Goal: Task Accomplishment & Management: Use online tool/utility

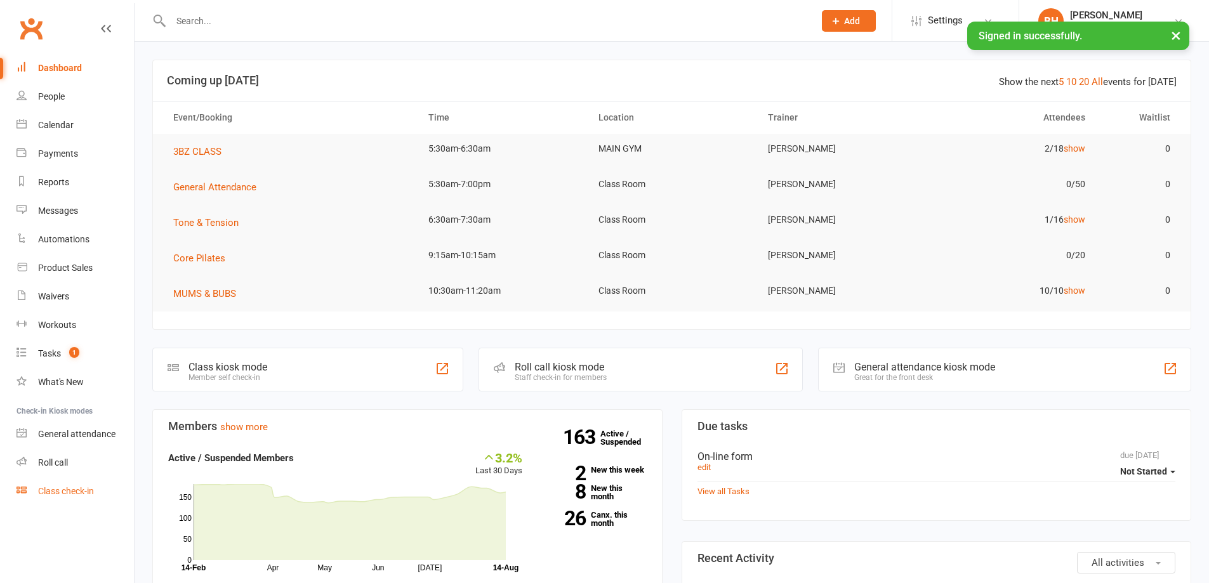
click at [70, 488] on div "Class check-in" at bounding box center [66, 491] width 56 height 10
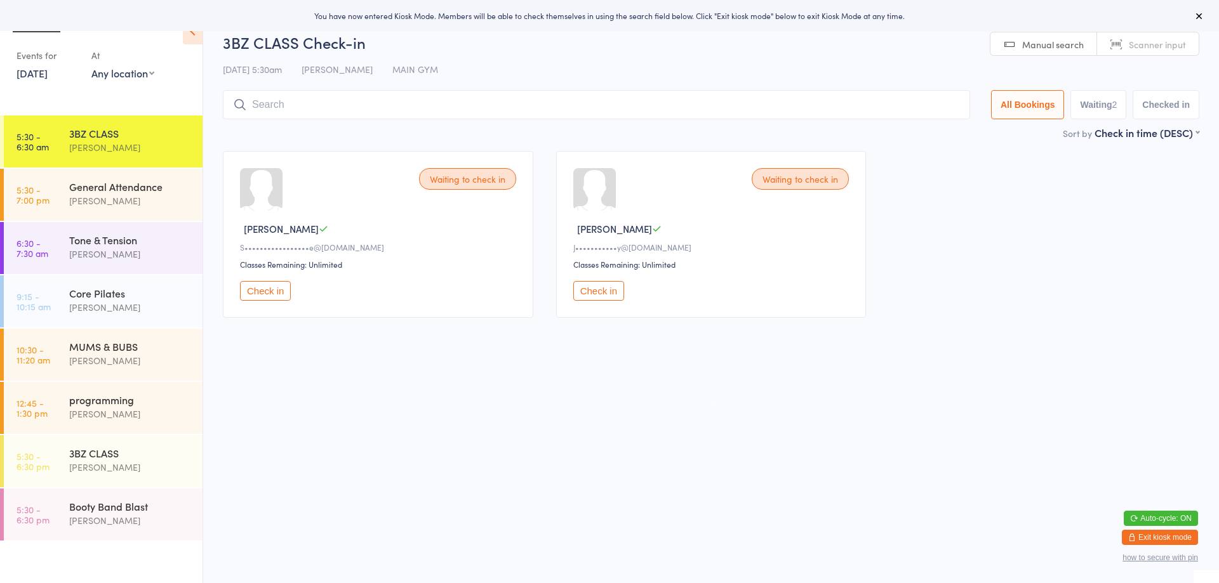
click at [1150, 34] on link "Scanner input" at bounding box center [1148, 44] width 102 height 24
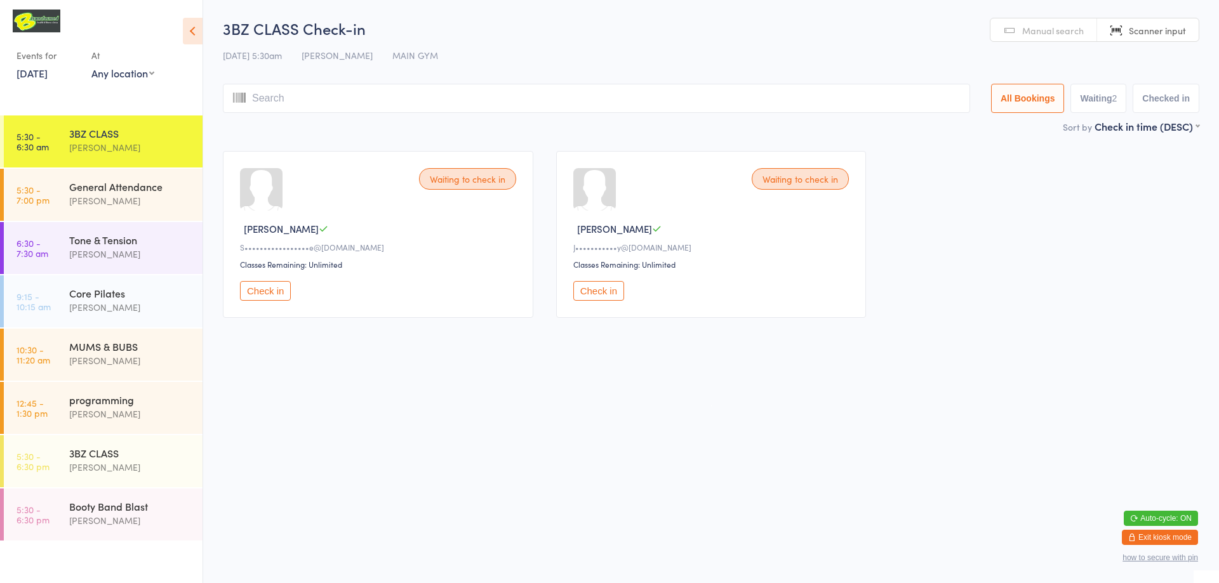
click at [602, 95] on input "search" at bounding box center [596, 98] width 747 height 29
type input "220148"
click at [270, 293] on button "Check in" at bounding box center [265, 291] width 51 height 20
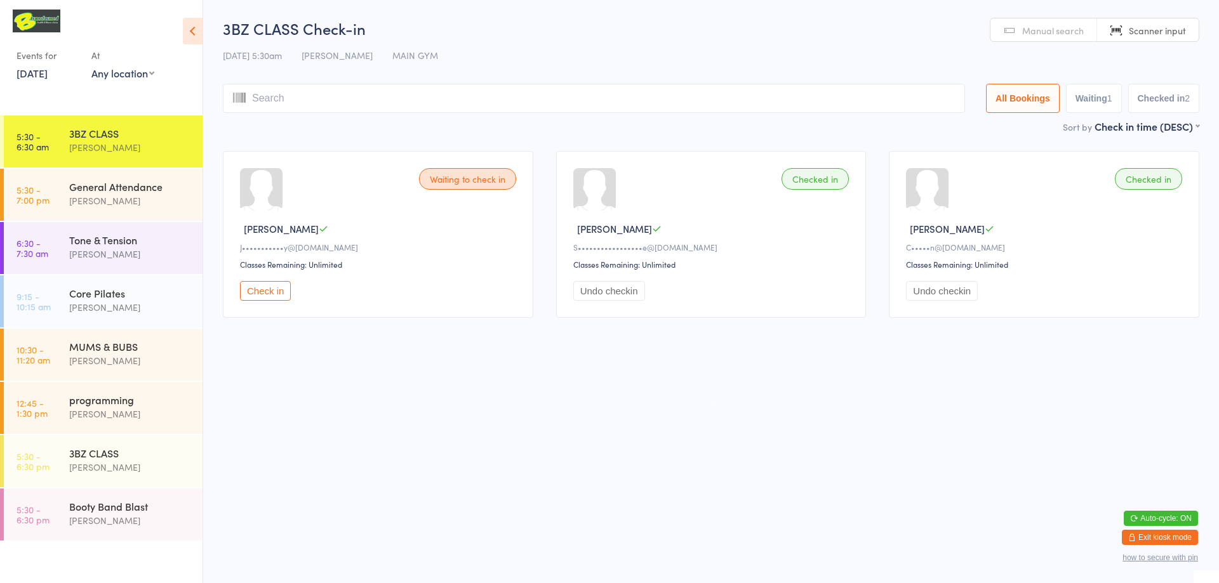
click at [363, 104] on input "search" at bounding box center [594, 98] width 742 height 29
type input "220154"
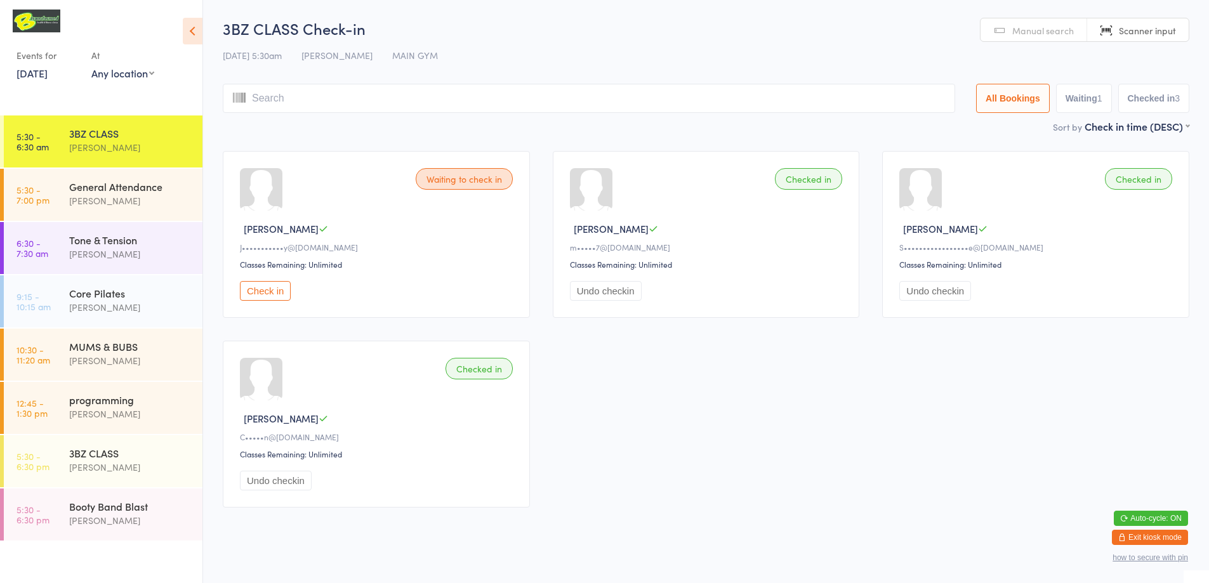
type input "l"
type input "a"
click at [987, 26] on link "Manual search" at bounding box center [1034, 30] width 107 height 24
click at [839, 107] on input "search" at bounding box center [589, 98] width 733 height 29
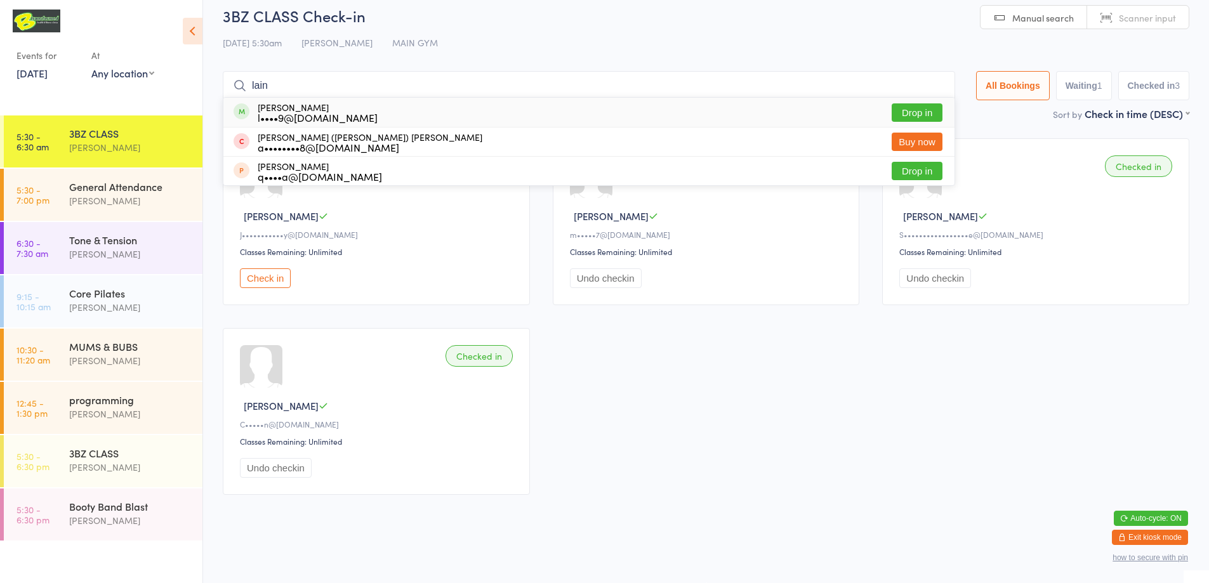
type input "lain"
click at [902, 110] on button "Drop in" at bounding box center [917, 112] width 51 height 18
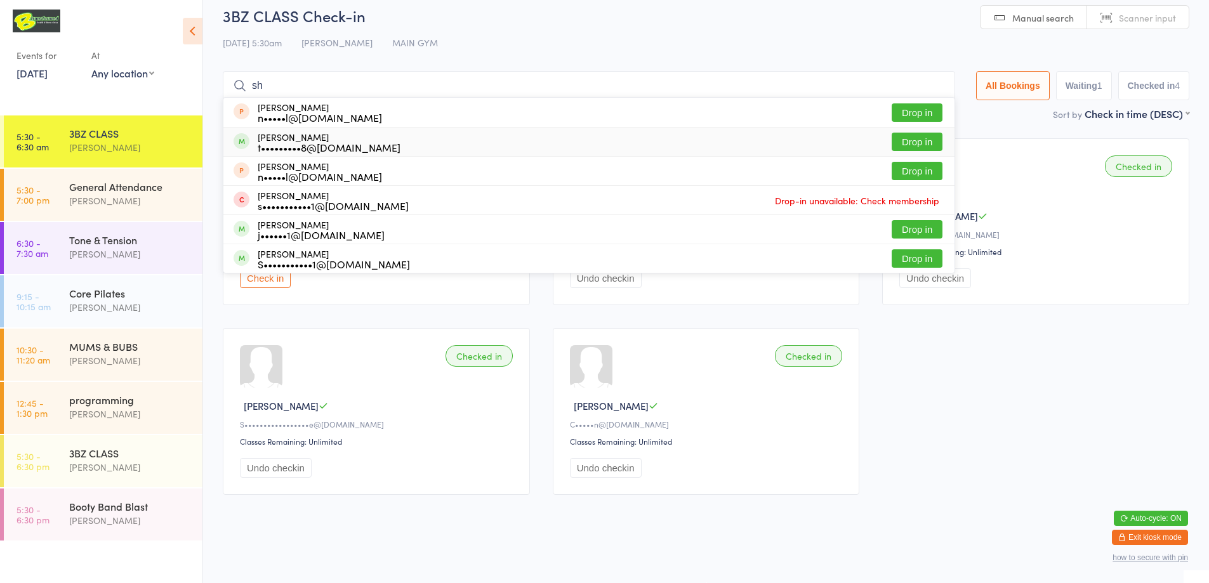
type input "shilton"
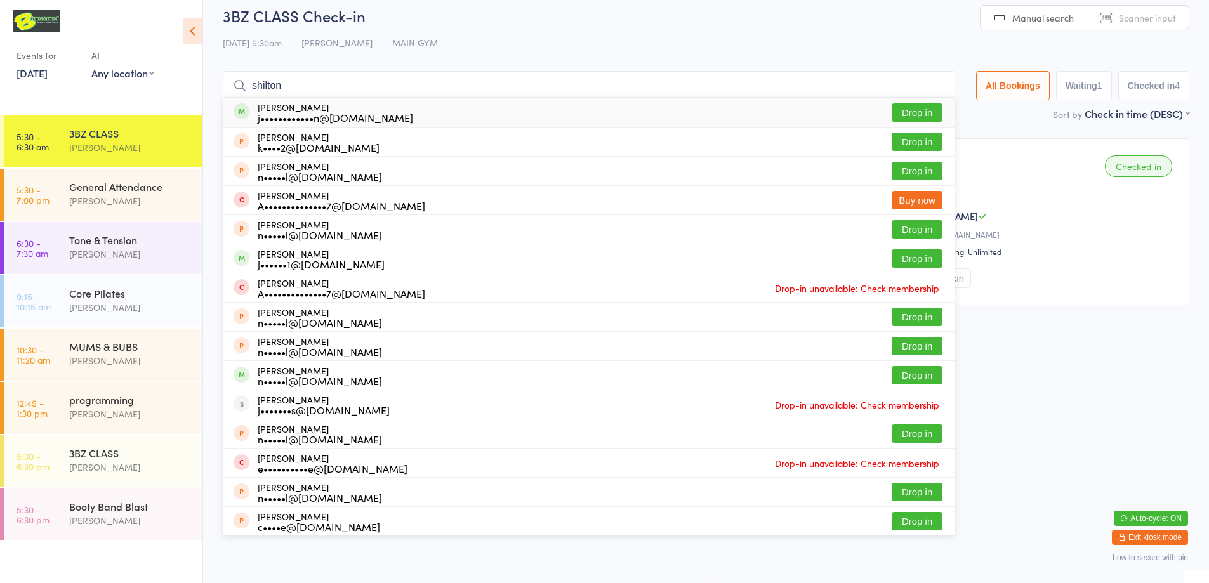
click at [931, 108] on button "Drop in" at bounding box center [917, 112] width 51 height 18
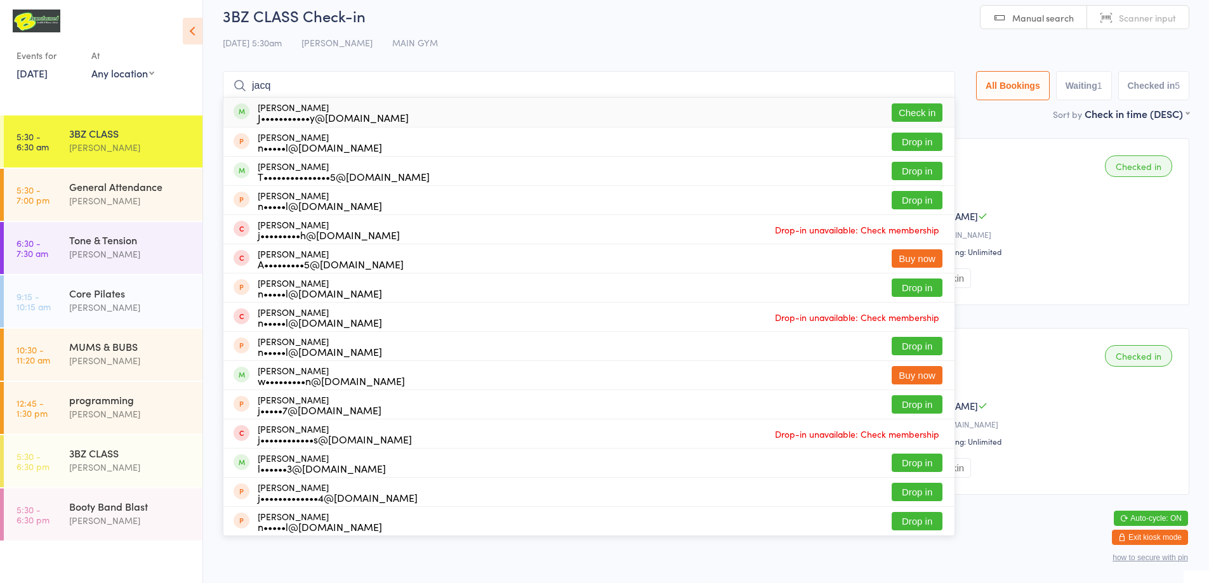
type input "jacq"
click at [902, 110] on button "Check in" at bounding box center [917, 112] width 51 height 18
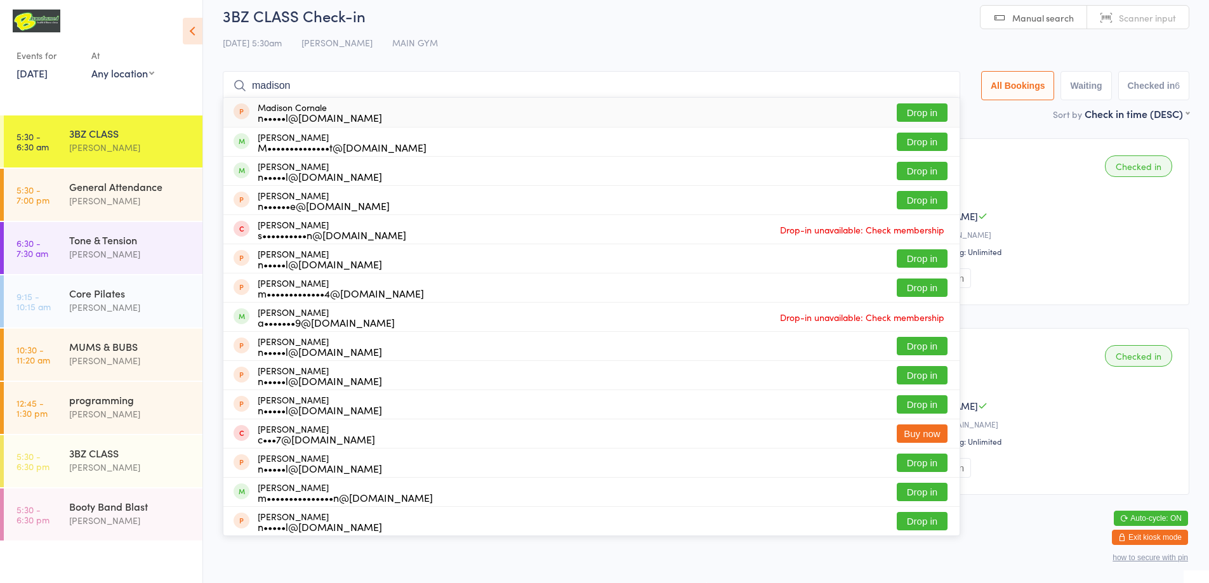
type input "madison"
click at [932, 143] on button "Drop in" at bounding box center [922, 142] width 51 height 18
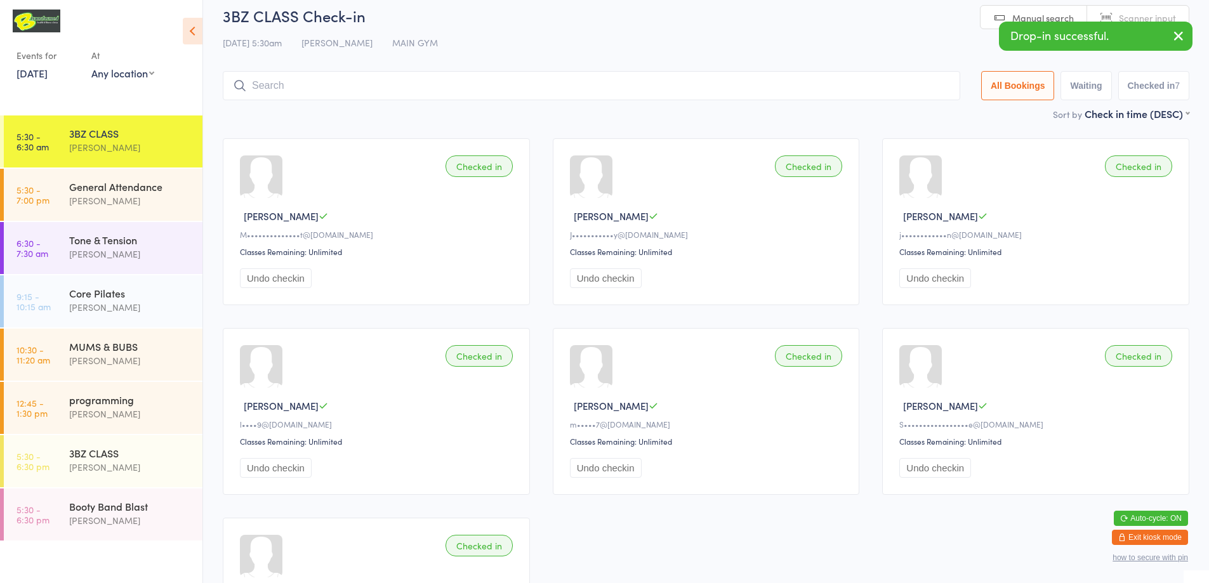
drag, startPoint x: 897, startPoint y: 58, endPoint x: 929, endPoint y: 51, distance: 32.5
click at [906, 57] on div "3BZ CLASS Check-in [DATE] 5:30am [PERSON_NAME] MAIN GYM Manual search Scanner i…" at bounding box center [706, 56] width 967 height 102
click at [929, 51] on div "[DATE] 5:30am [PERSON_NAME][GEOGRAPHIC_DATA]" at bounding box center [706, 42] width 967 height 21
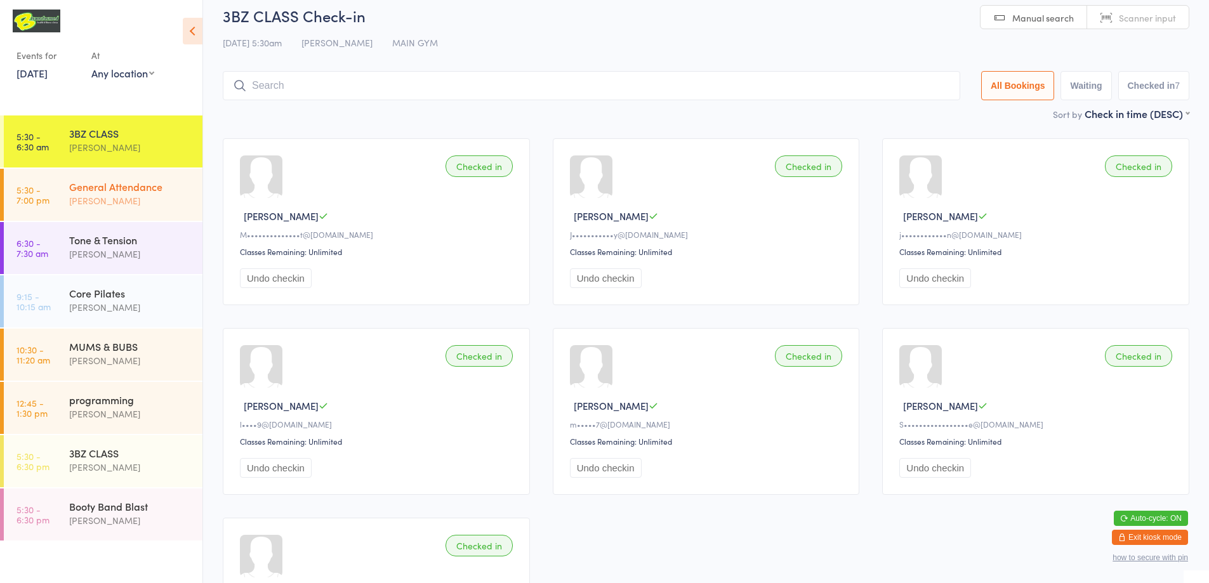
click at [80, 190] on div "General Attendance" at bounding box center [130, 187] width 123 height 14
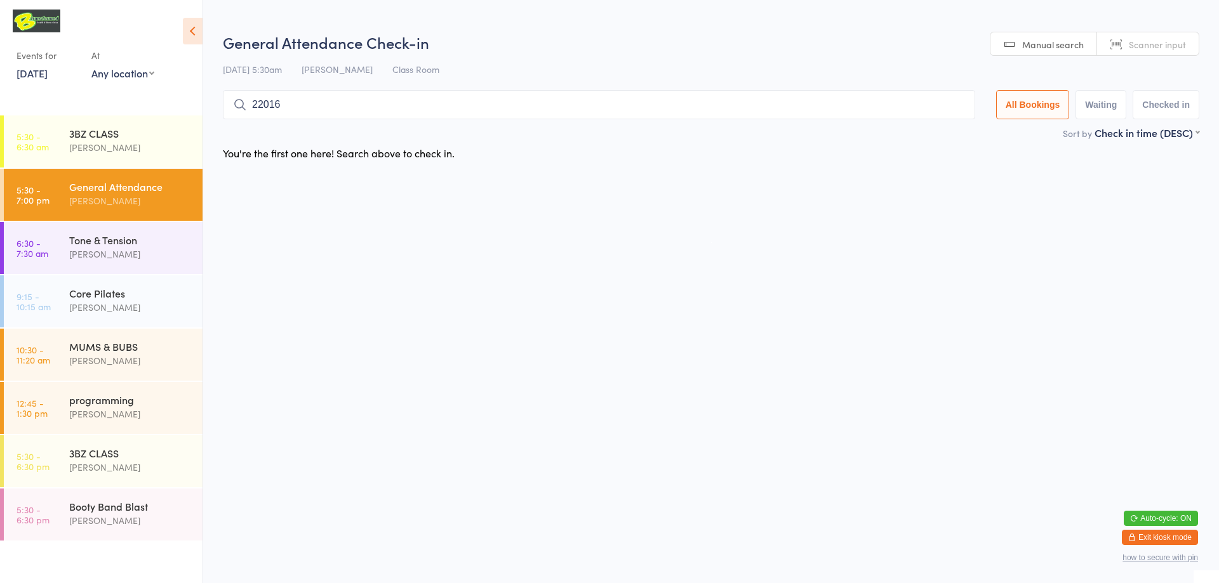
type input "220167"
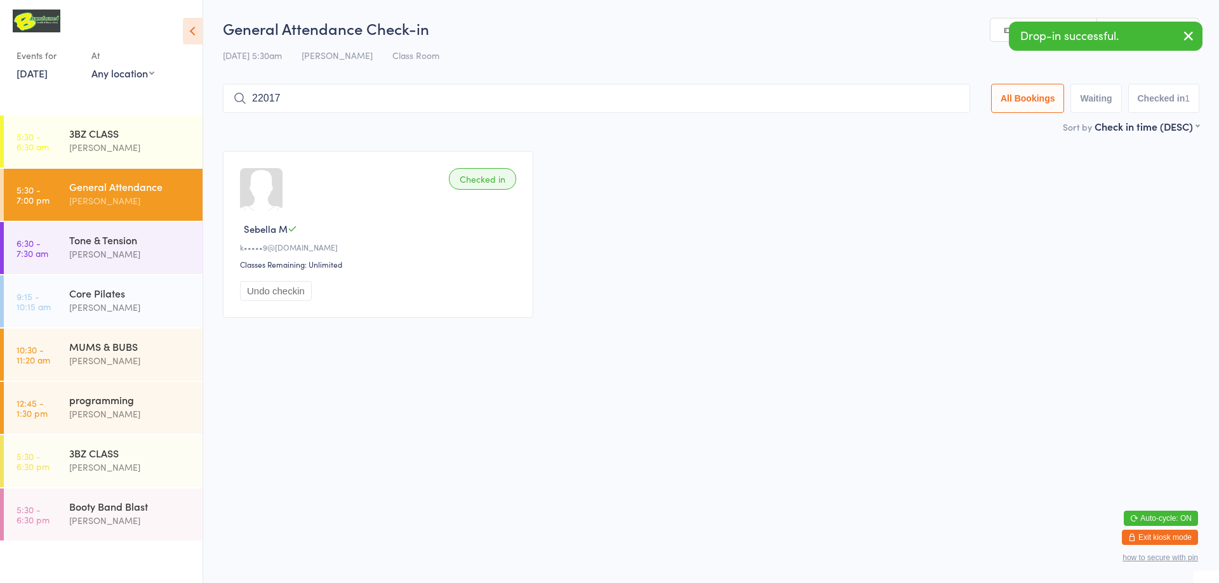
type input "220171"
type input "220180"
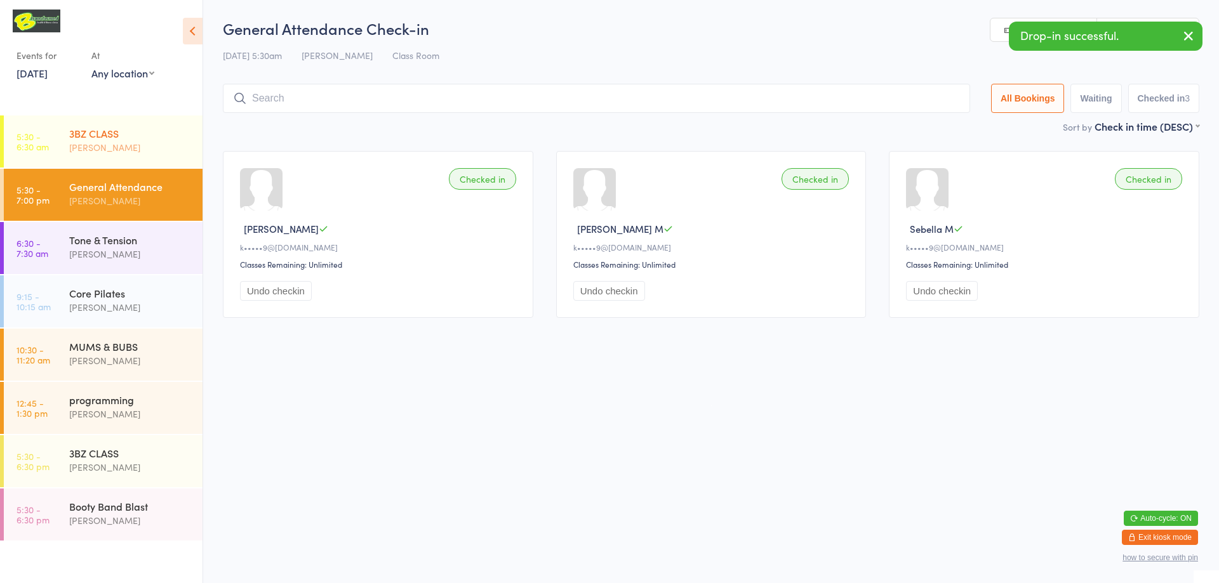
click at [64, 137] on link "5:30 - 6:30 am 3BZ CLASS [PERSON_NAME]" at bounding box center [103, 142] width 199 height 52
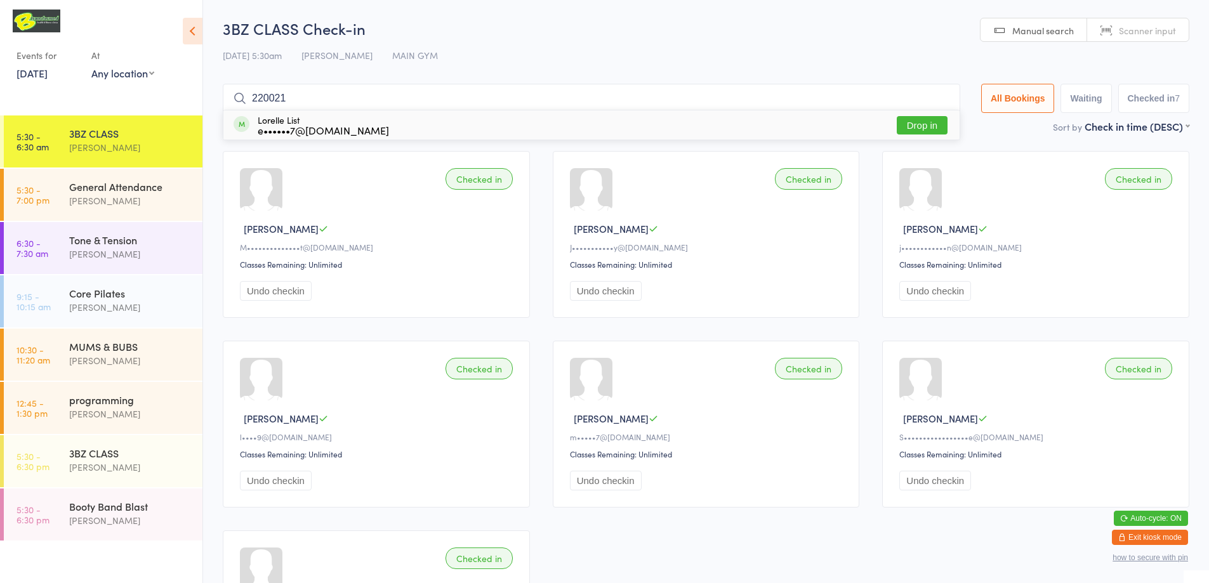
type input "220021"
click at [66, 135] on link "5:30 - 6:30 am 3BZ CLASS [PERSON_NAME]" at bounding box center [103, 142] width 199 height 52
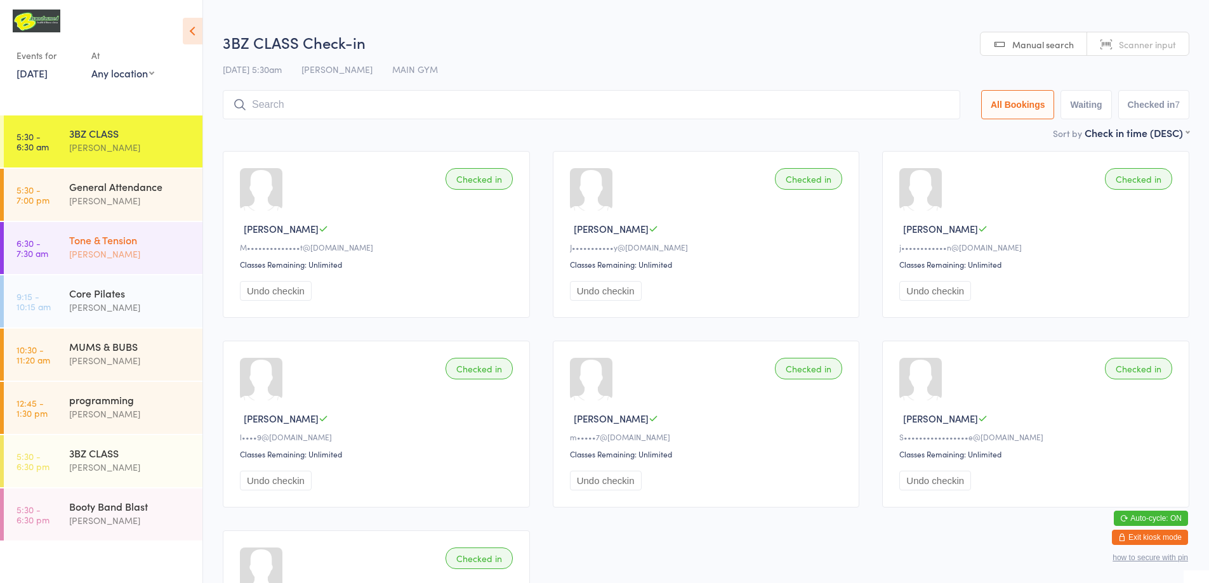
click at [106, 256] on div "[PERSON_NAME]" at bounding box center [130, 254] width 123 height 15
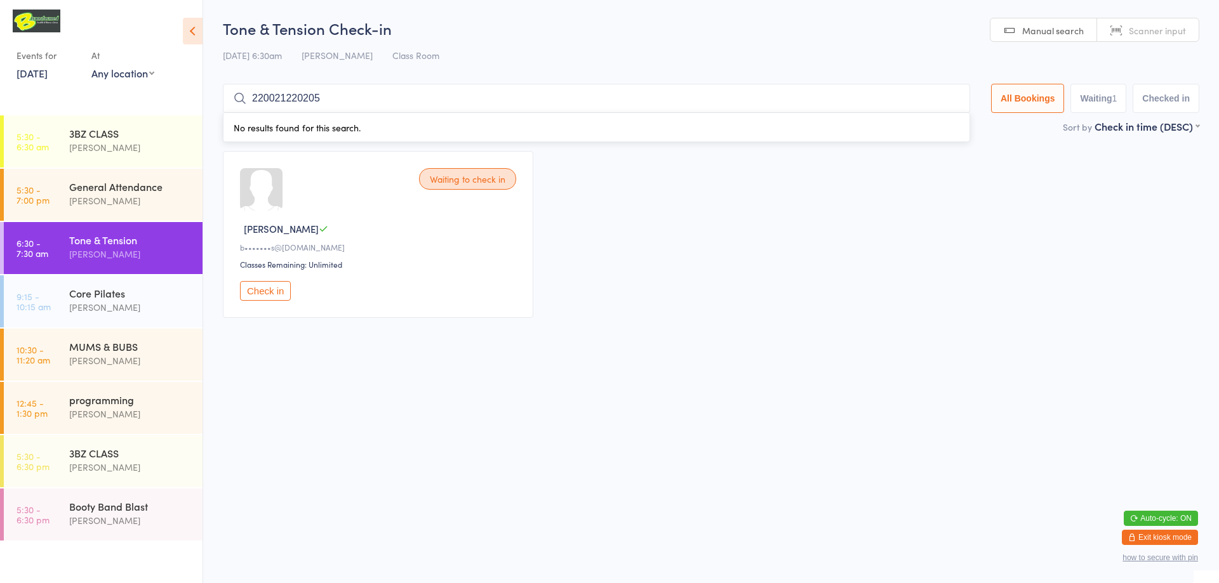
type input "220021220205"
click at [1185, 35] on span "Scanner input" at bounding box center [1157, 30] width 57 height 13
type input "220205"
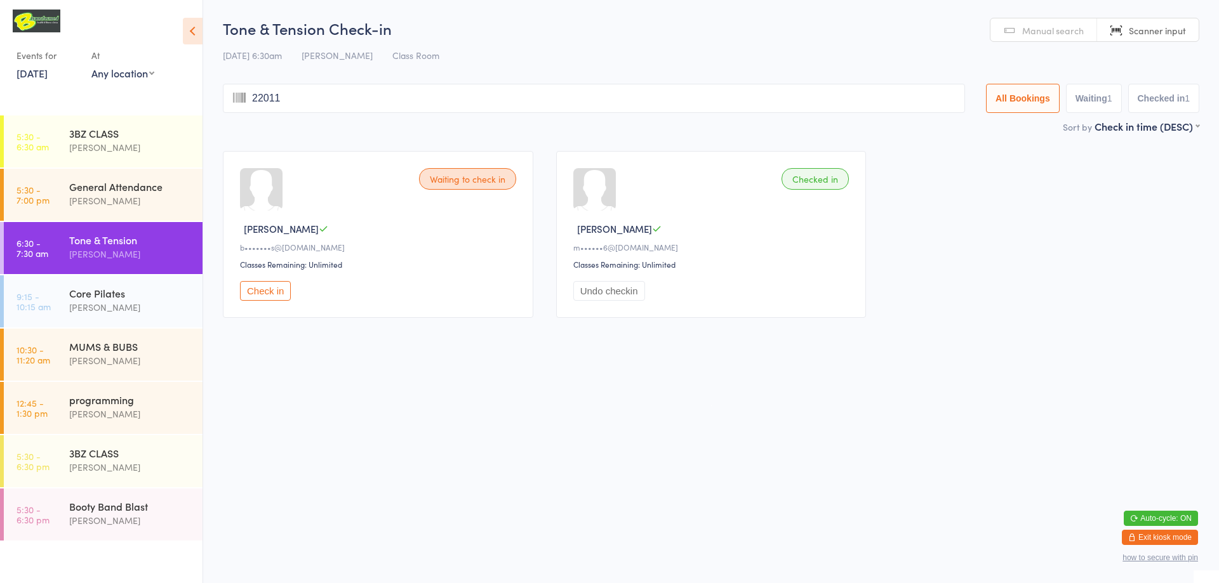
type input "220117"
click at [94, 125] on div "3BZ CLASS [PERSON_NAME]" at bounding box center [135, 141] width 133 height 50
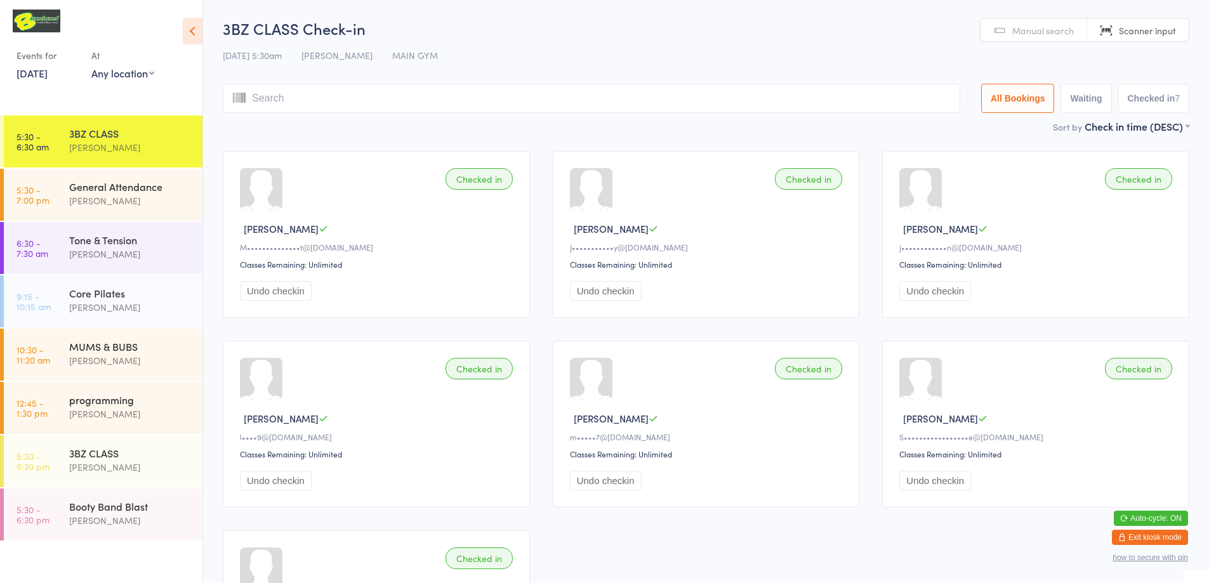
click at [429, 105] on input "search" at bounding box center [592, 98] width 738 height 29
click at [1032, 26] on span "Manual search" at bounding box center [1044, 30] width 62 height 13
click at [267, 95] on input "search" at bounding box center [592, 98] width 738 height 29
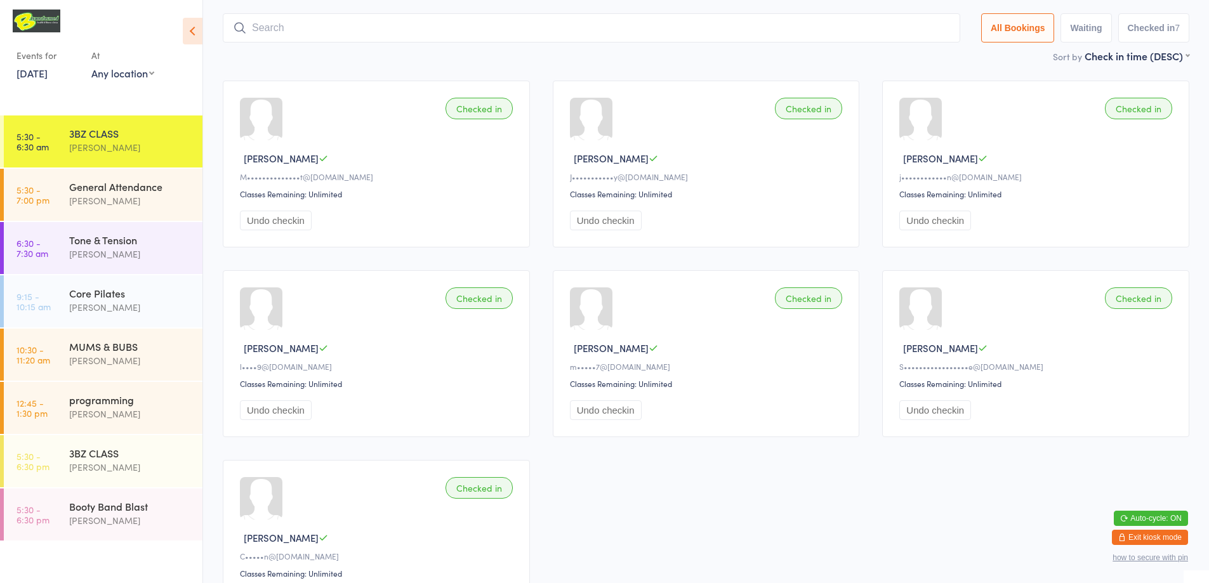
scroll to position [84, 0]
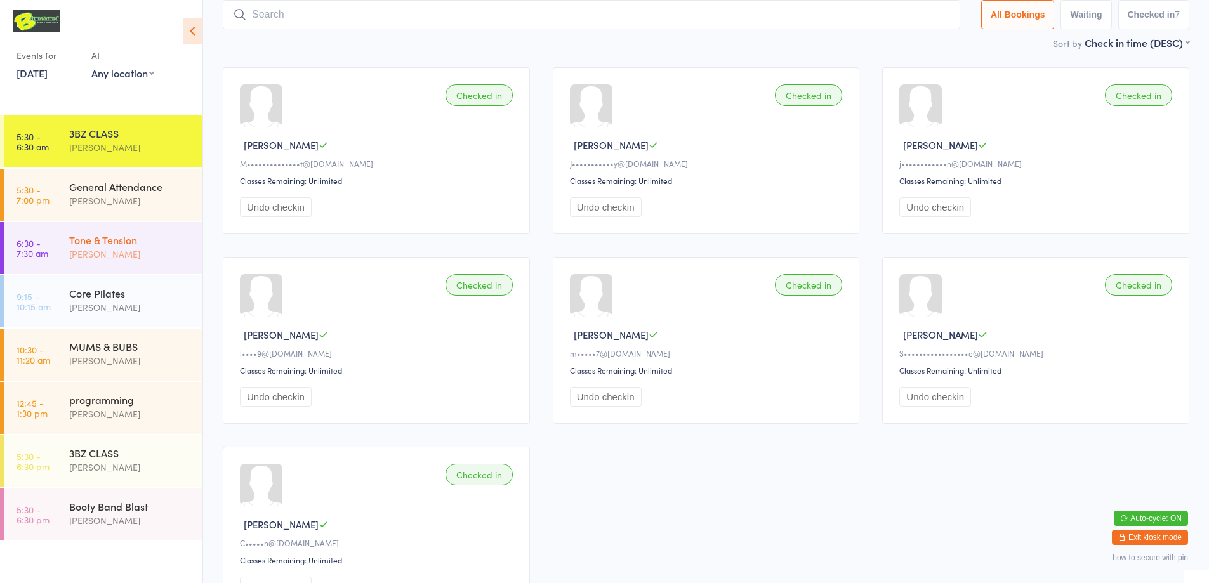
click at [119, 242] on div "Tone & Tension" at bounding box center [130, 240] width 123 height 14
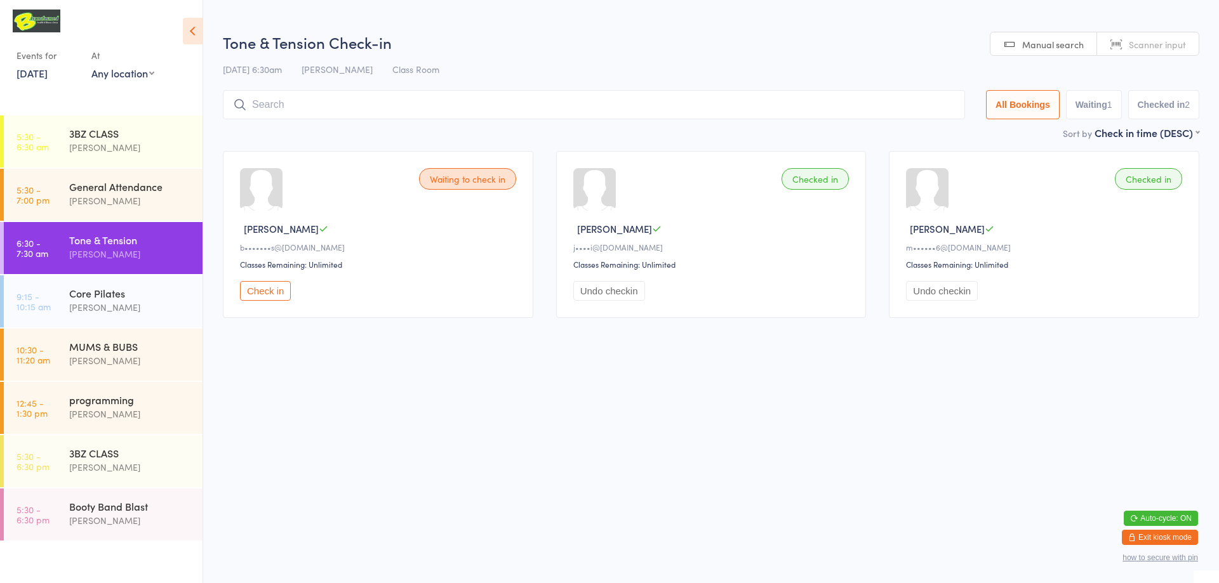
click at [1130, 40] on span "Scanner input" at bounding box center [1157, 44] width 57 height 13
click at [326, 102] on input "search" at bounding box center [594, 104] width 742 height 29
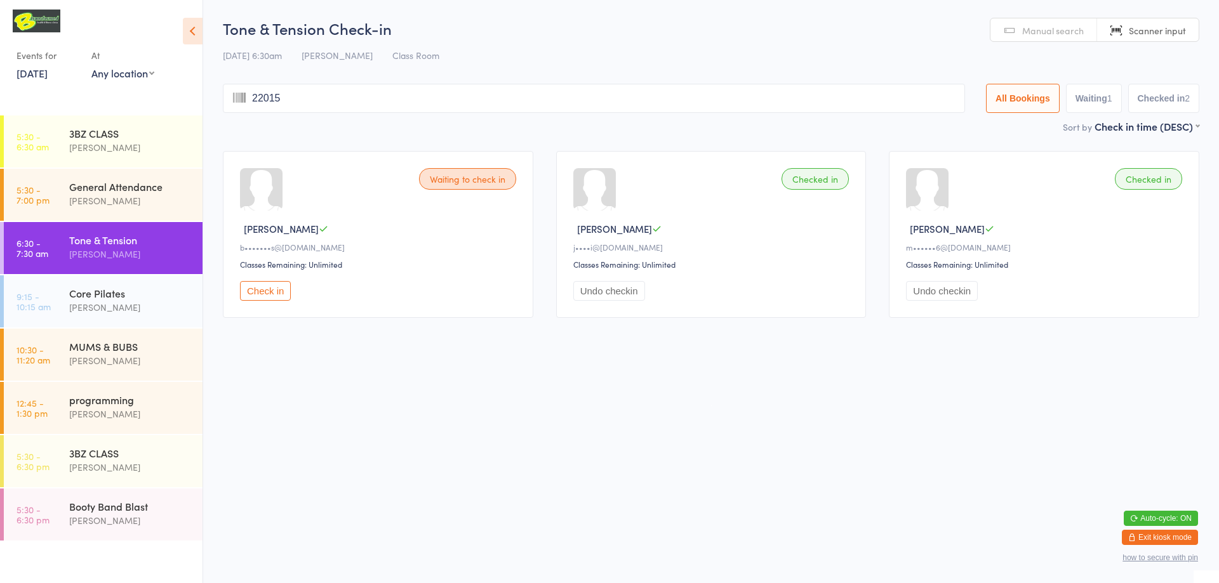
type input "220159"
type input "220065"
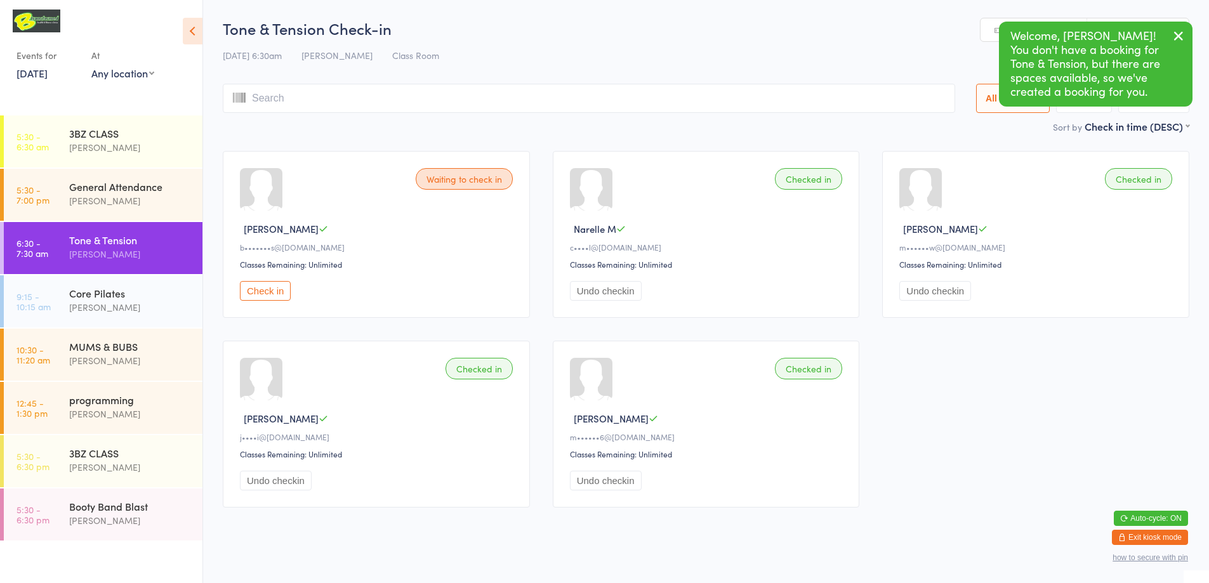
click at [1178, 36] on icon "button" at bounding box center [1178, 36] width 15 height 16
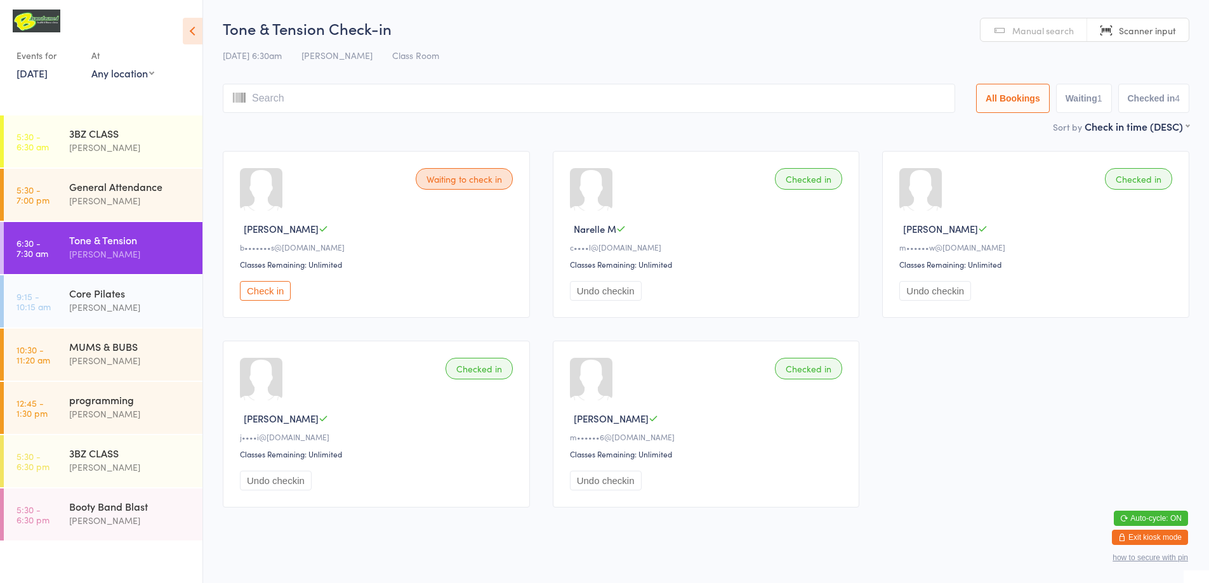
click at [1002, 32] on link "Manual search" at bounding box center [1034, 30] width 107 height 24
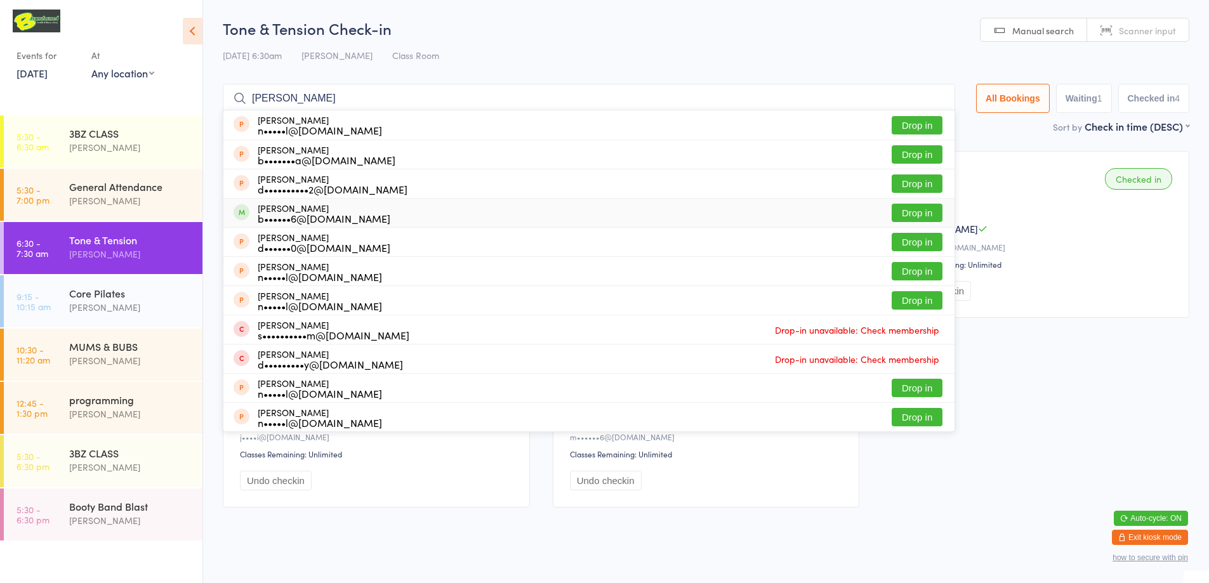
type input "[PERSON_NAME]"
click at [912, 208] on button "Drop in" at bounding box center [917, 213] width 51 height 18
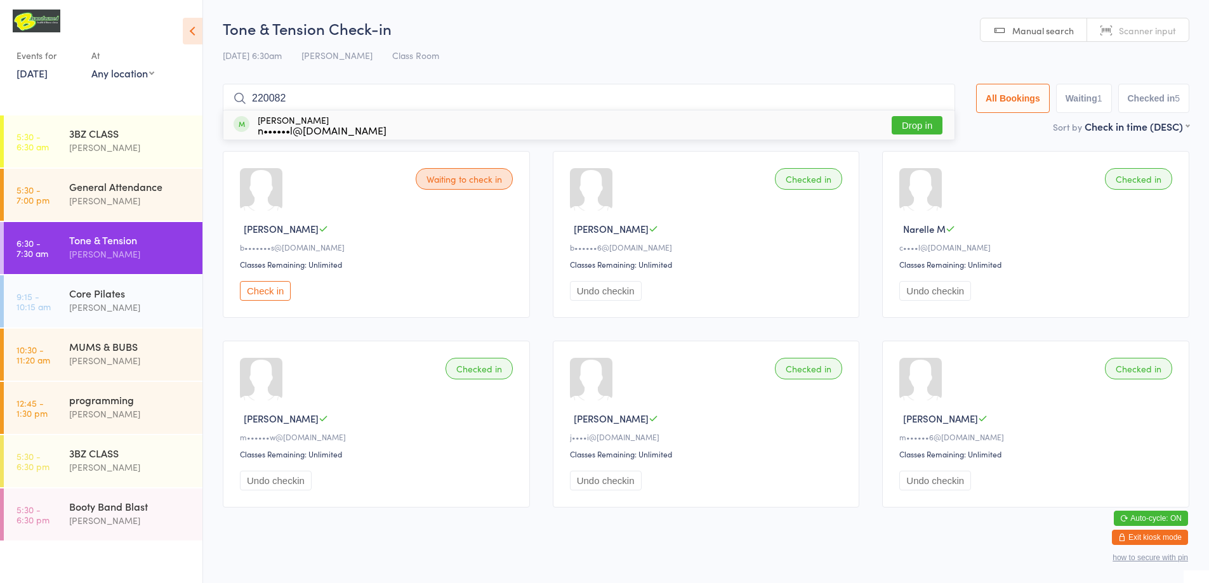
type input "220082"
click at [919, 126] on button "Drop in" at bounding box center [917, 125] width 51 height 18
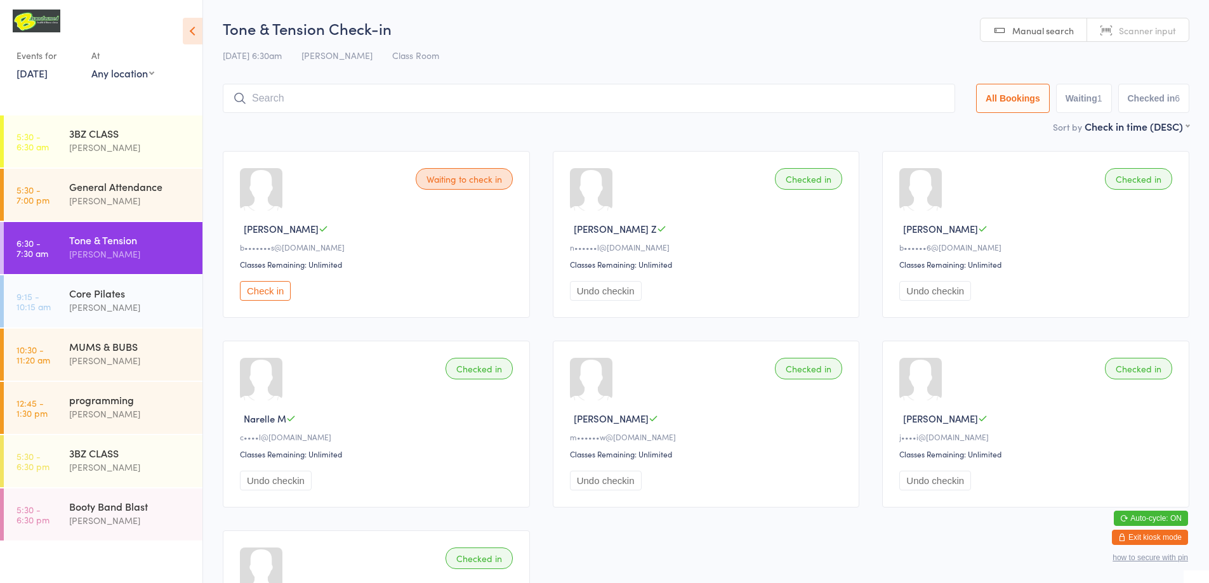
click at [1110, 30] on link "Scanner input" at bounding box center [1139, 30] width 102 height 24
type input "220126"
type input "220127"
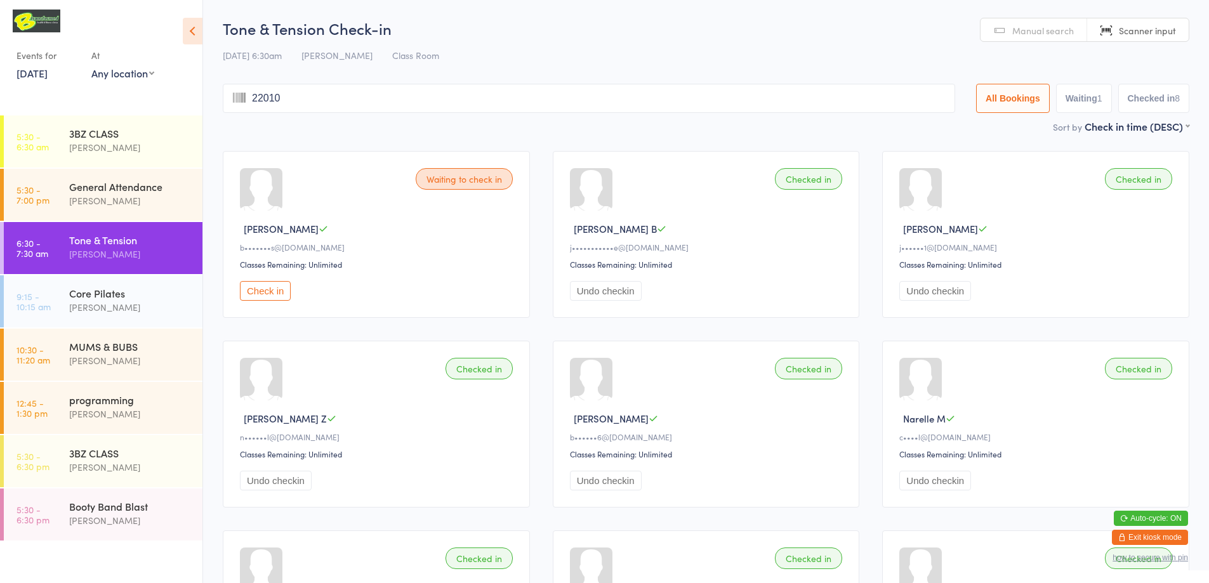
type input "220109"
type input "220054"
